Goal: Transaction & Acquisition: Purchase product/service

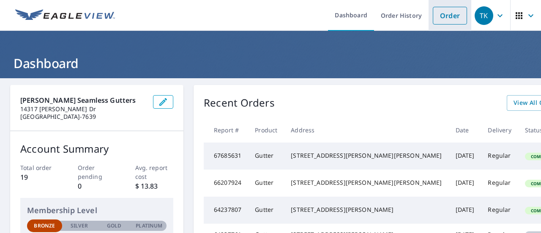
click at [446, 14] on link "Order" at bounding box center [450, 16] width 34 height 18
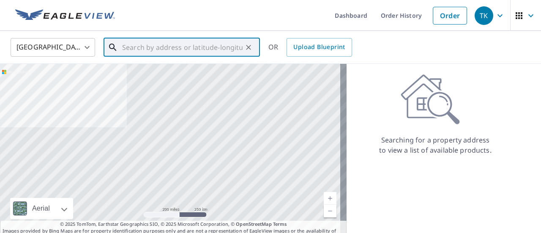
click at [195, 48] on input "text" at bounding box center [182, 48] width 121 height 24
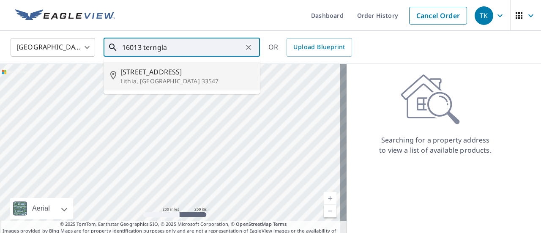
click at [172, 72] on span "[STREET_ADDRESS]" at bounding box center [187, 72] width 133 height 10
type input "[STREET_ADDRESS][PERSON_NAME]"
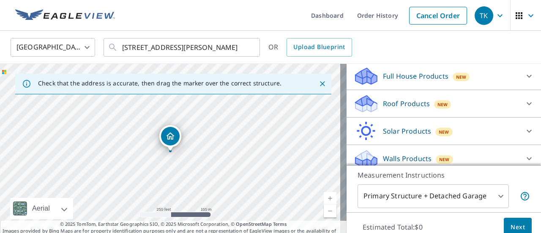
scroll to position [95, 0]
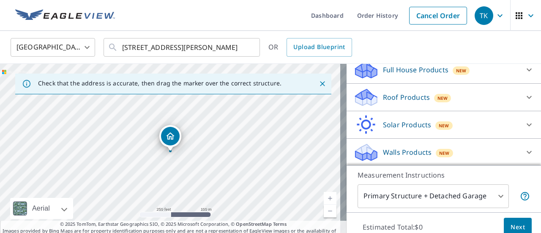
click at [431, 104] on div "Roof Products New" at bounding box center [437, 98] width 166 height 20
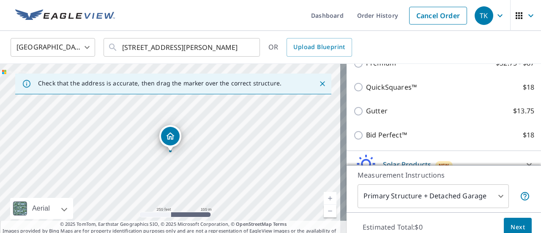
scroll to position [148, 0]
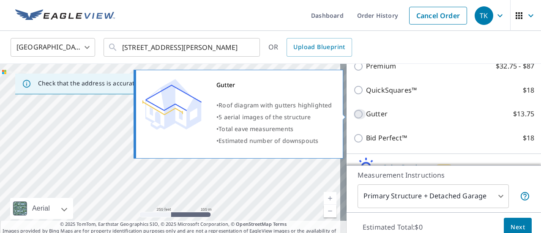
click at [354, 115] on input "Gutter $13.75" at bounding box center [360, 114] width 13 height 10
checkbox input "true"
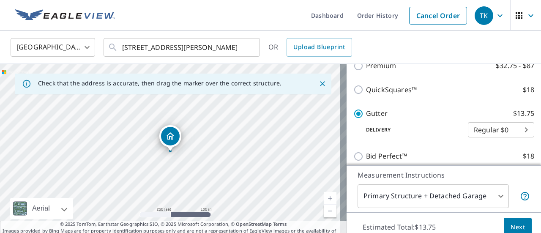
scroll to position [223, 0]
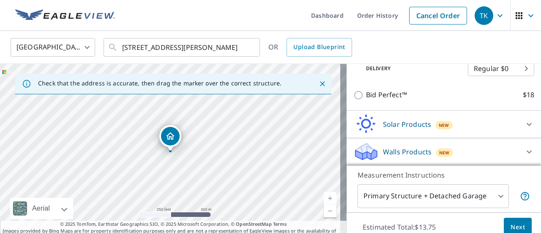
click at [513, 221] on button "Next" at bounding box center [518, 227] width 28 height 19
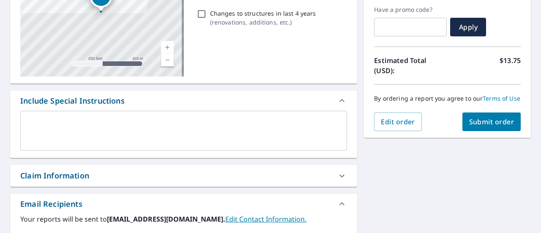
scroll to position [144, 0]
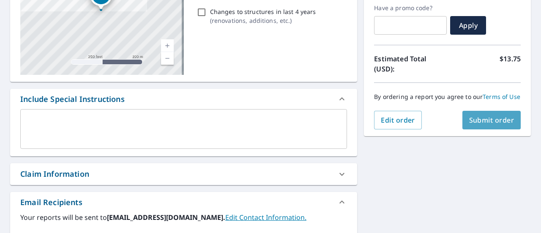
click at [470, 125] on span "Submit order" at bounding box center [491, 119] width 45 height 9
